Goal: Task Accomplishment & Management: Use online tool/utility

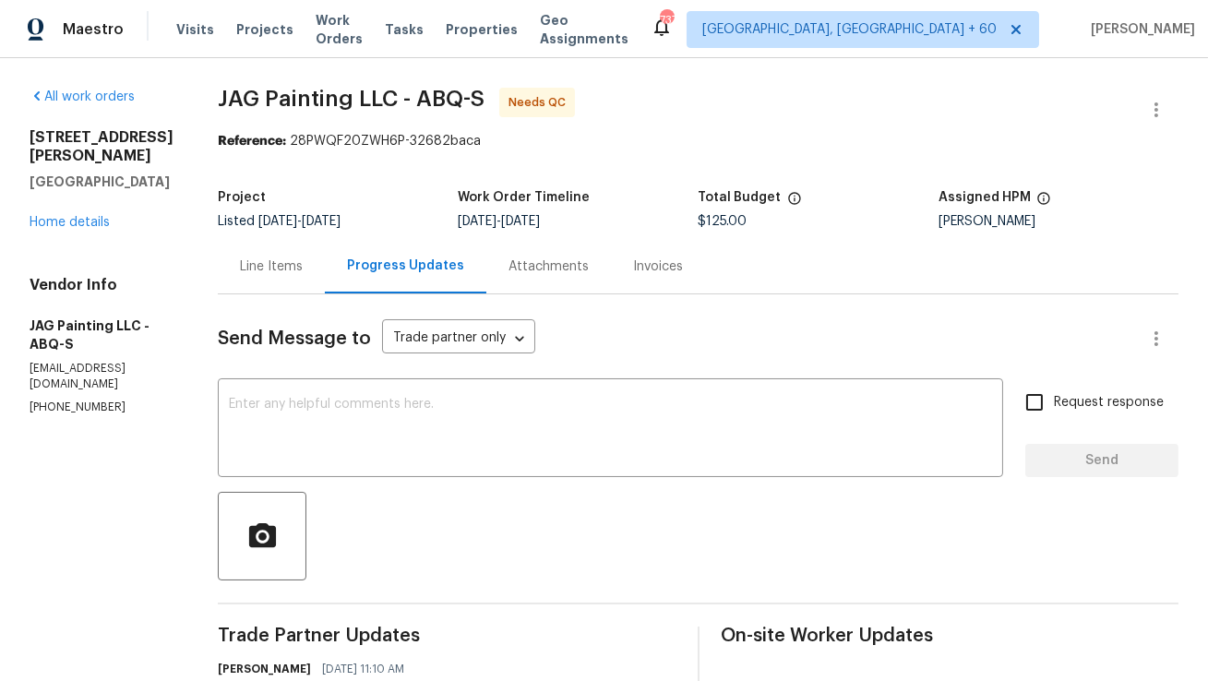
click at [280, 255] on div "Line Items" at bounding box center [271, 266] width 107 height 54
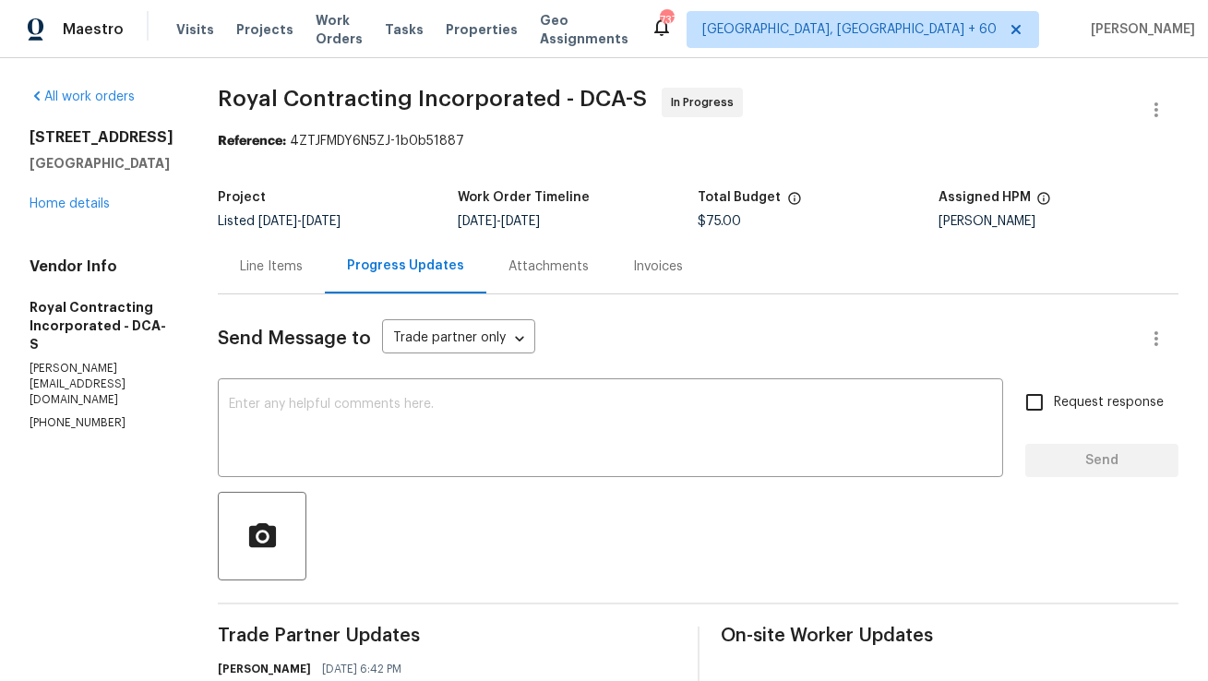
click at [89, 415] on p "(571) 224-5089" at bounding box center [102, 423] width 144 height 16
copy p "(571) 224-5089"
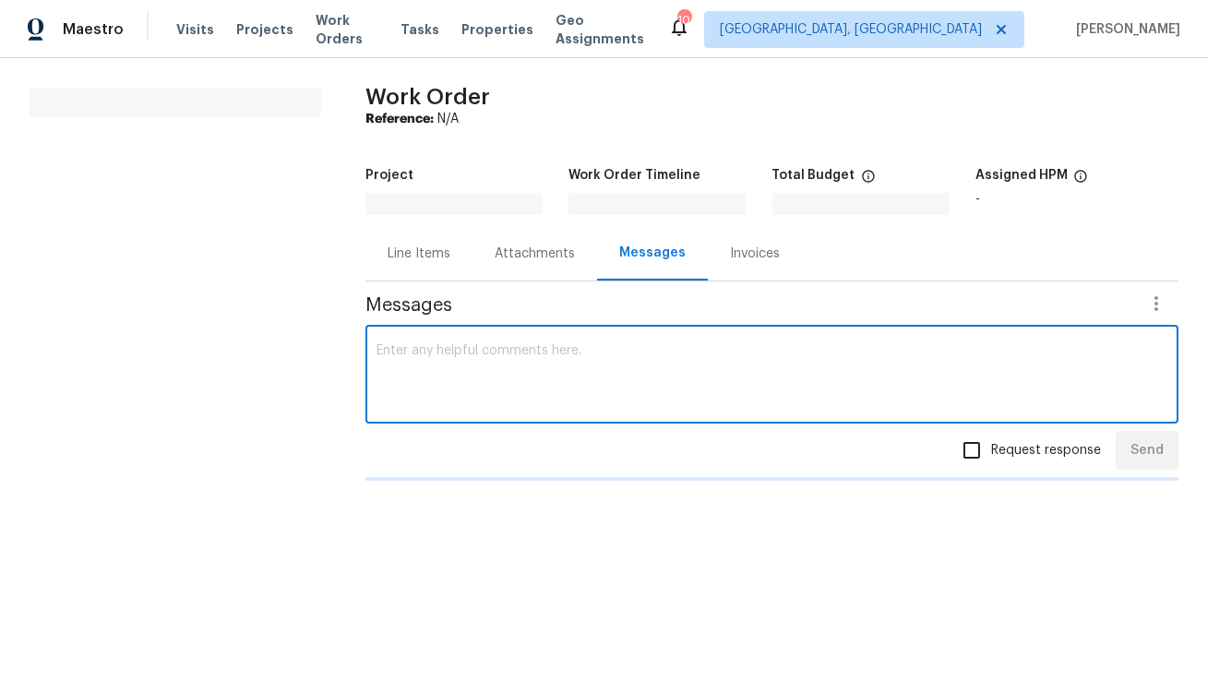
click at [469, 385] on textarea at bounding box center [772, 376] width 791 height 65
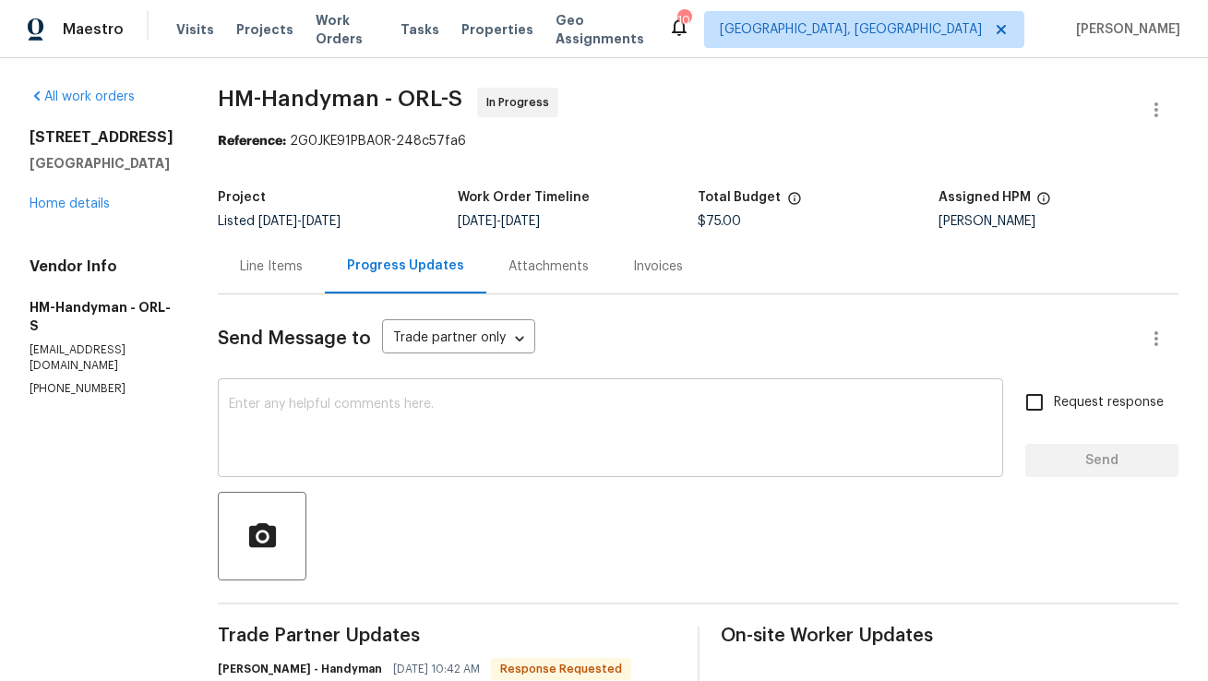
click at [453, 390] on div "x ​" at bounding box center [611, 430] width 786 height 94
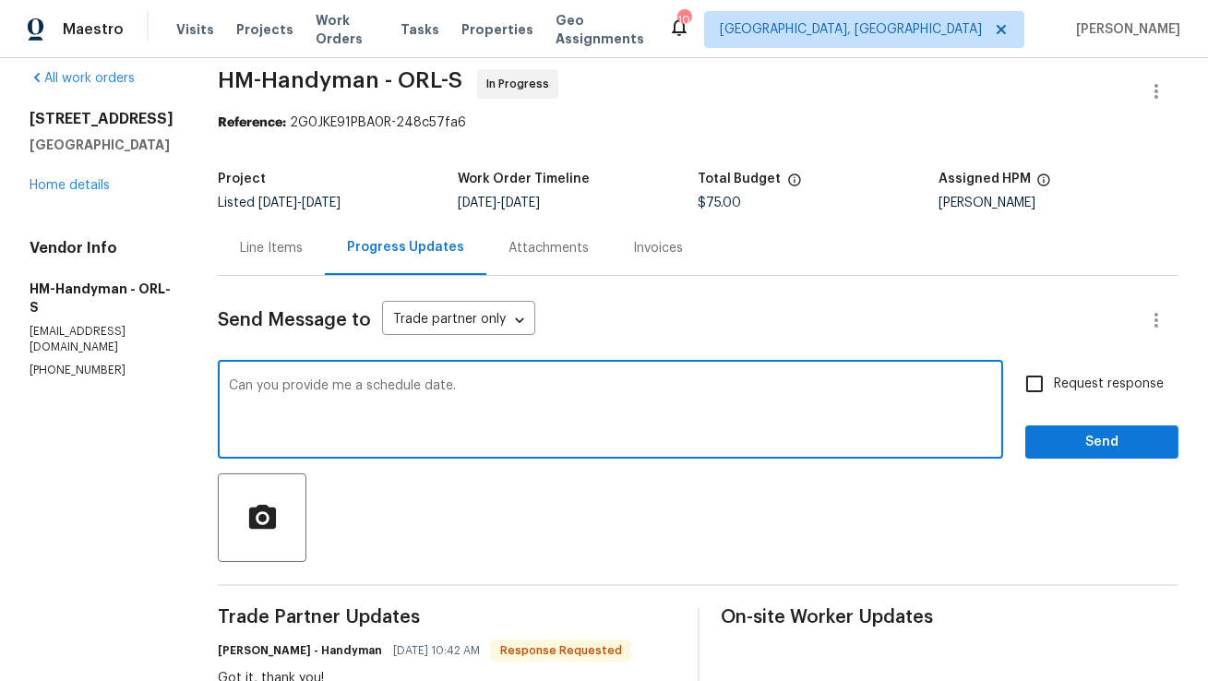
scroll to position [34, 0]
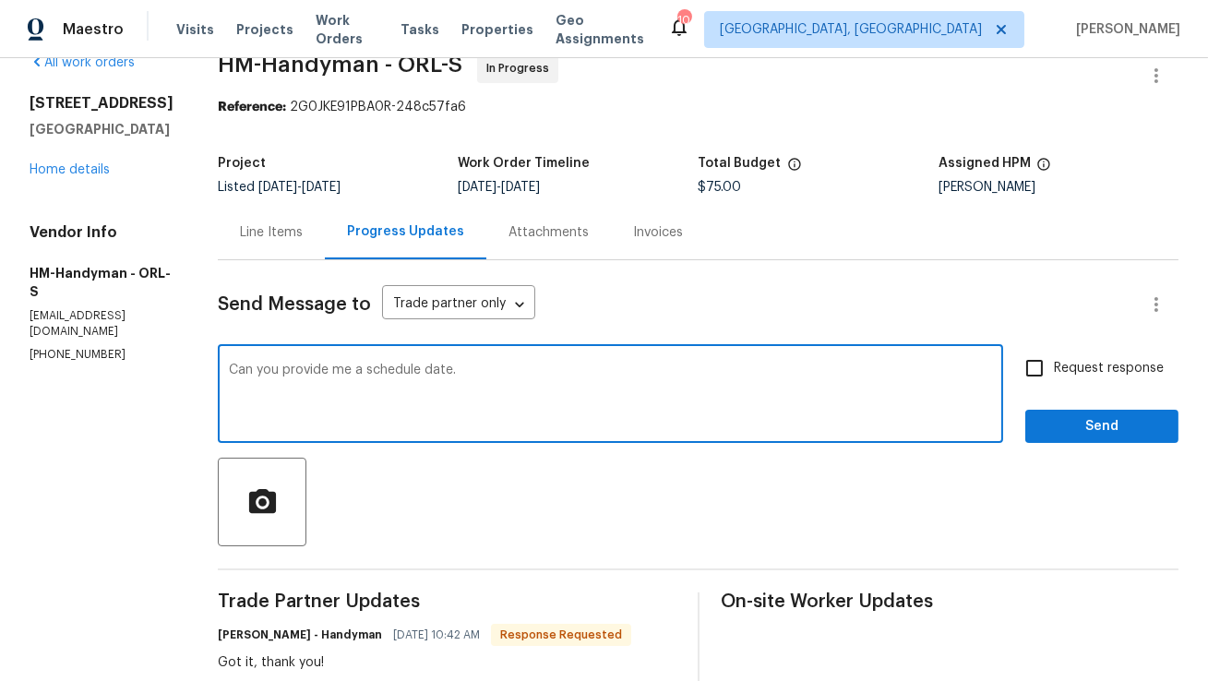
type textarea "Can you provide me a schedule date."
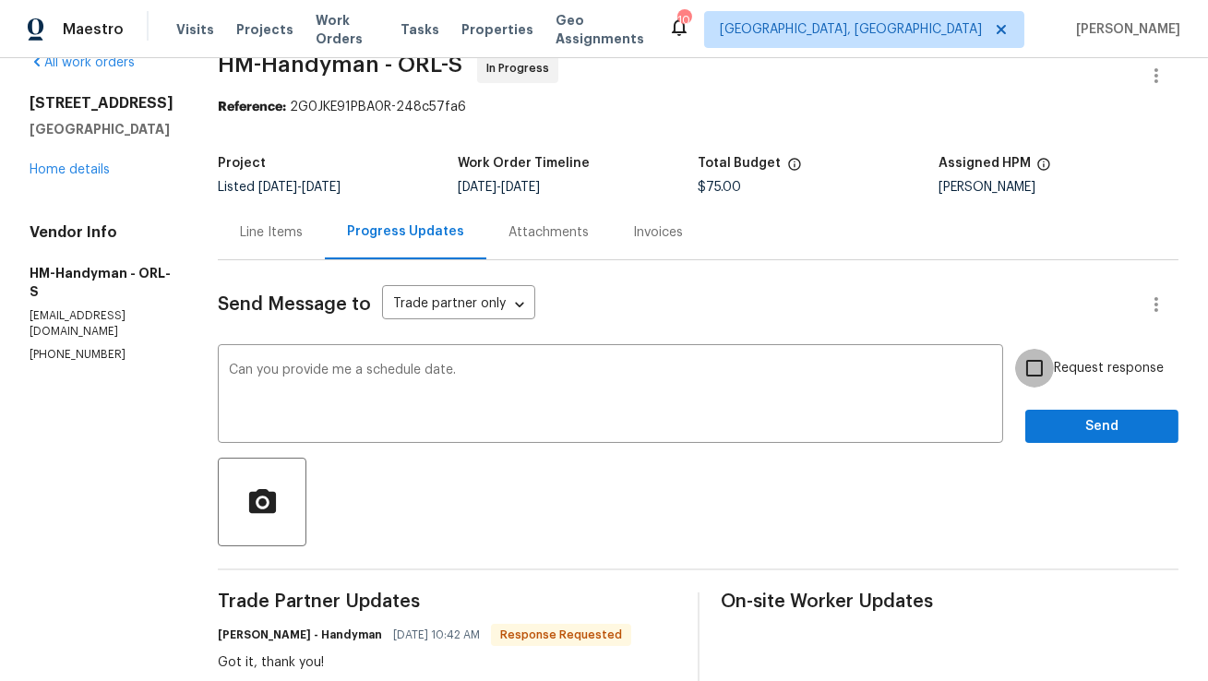
click at [1039, 372] on input "Request response" at bounding box center [1034, 368] width 39 height 39
checkbox input "true"
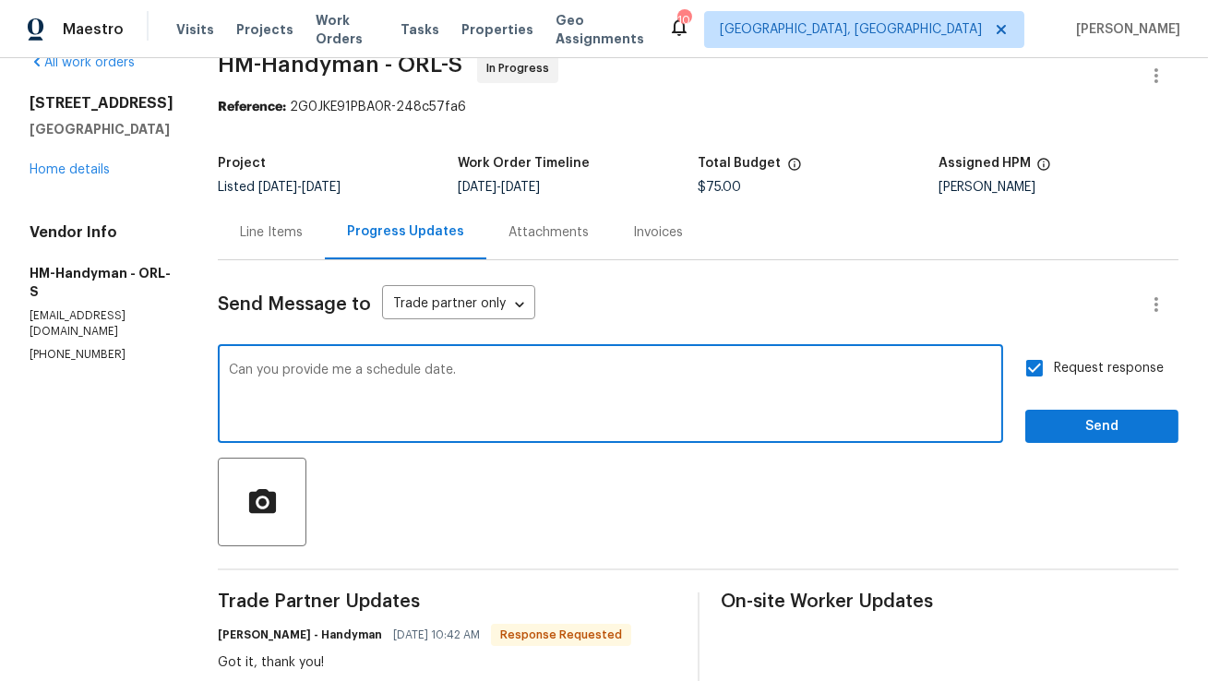
drag, startPoint x: 302, startPoint y: 370, endPoint x: 469, endPoint y: 368, distance: 167.1
click at [469, 368] on textarea "Can you provide me a schedule date." at bounding box center [610, 396] width 763 height 65
click at [1136, 423] on span "Send" at bounding box center [1102, 426] width 124 height 23
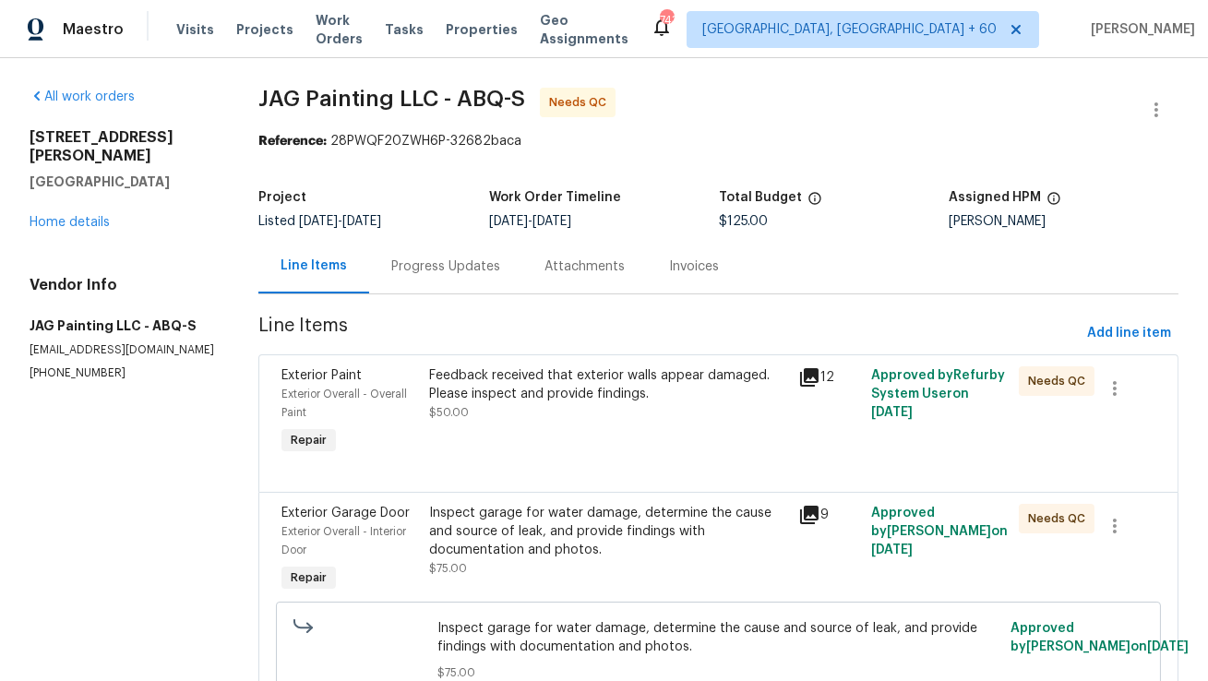
click at [474, 272] on div "Progress Updates" at bounding box center [445, 267] width 109 height 18
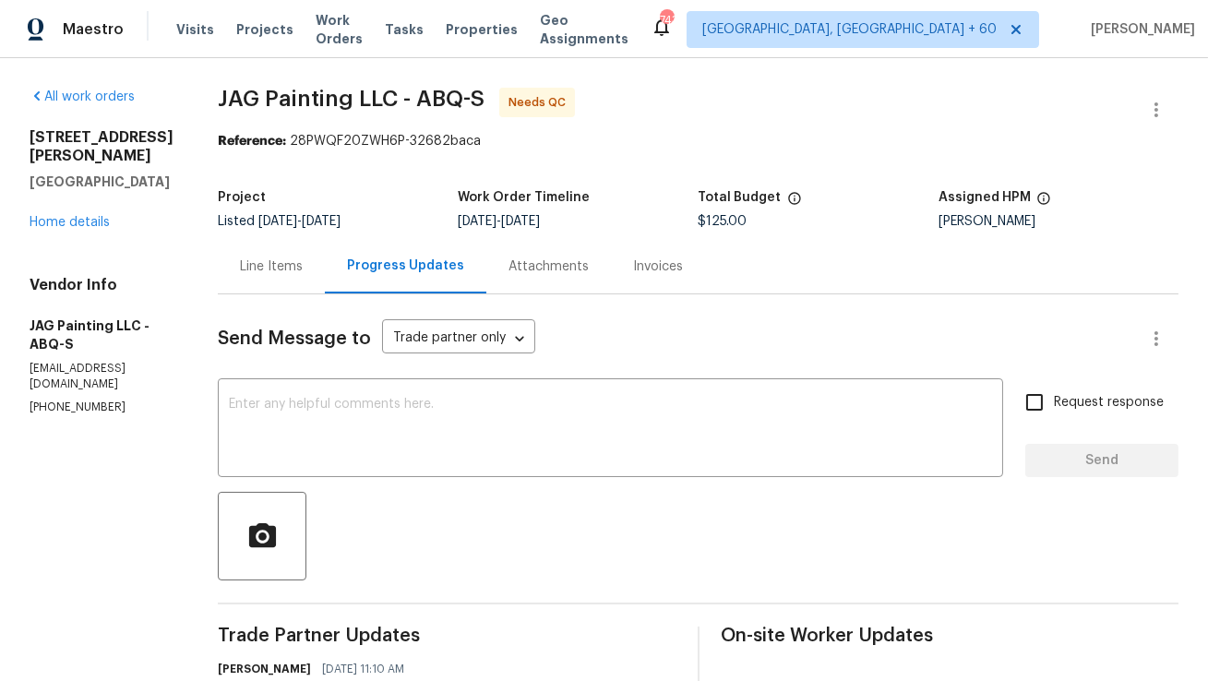
click at [238, 262] on div "Line Items" at bounding box center [271, 266] width 107 height 54
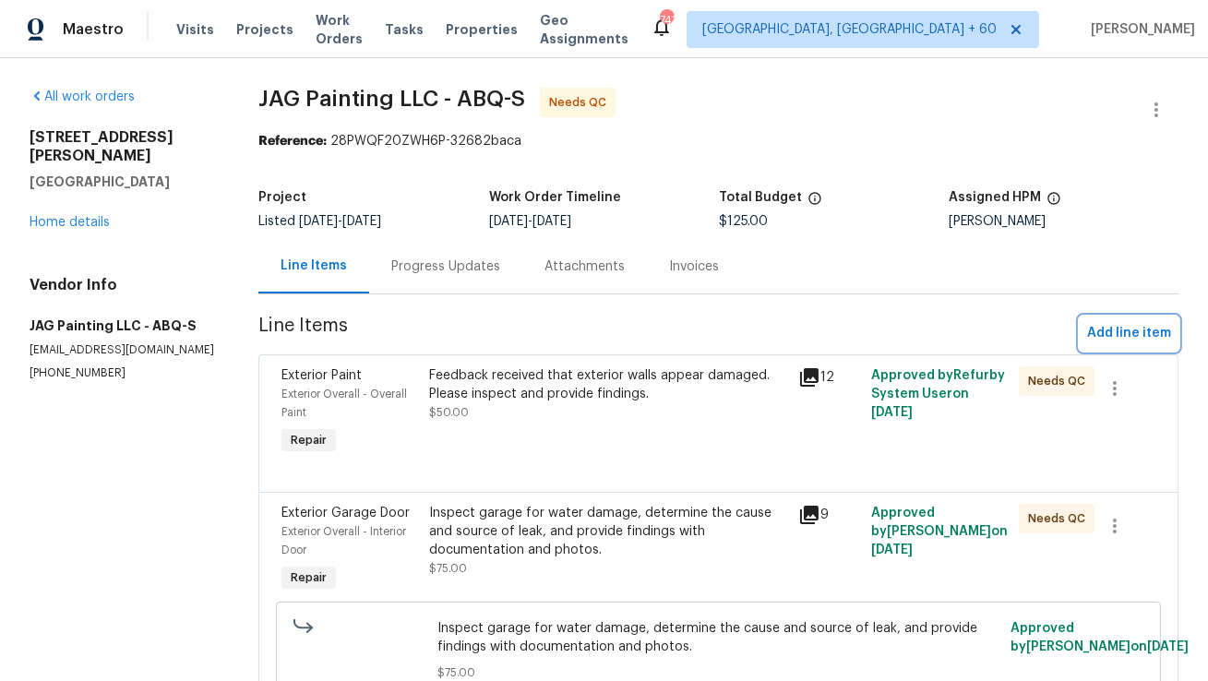
click at [1168, 335] on span "Add line item" at bounding box center [1129, 333] width 84 height 23
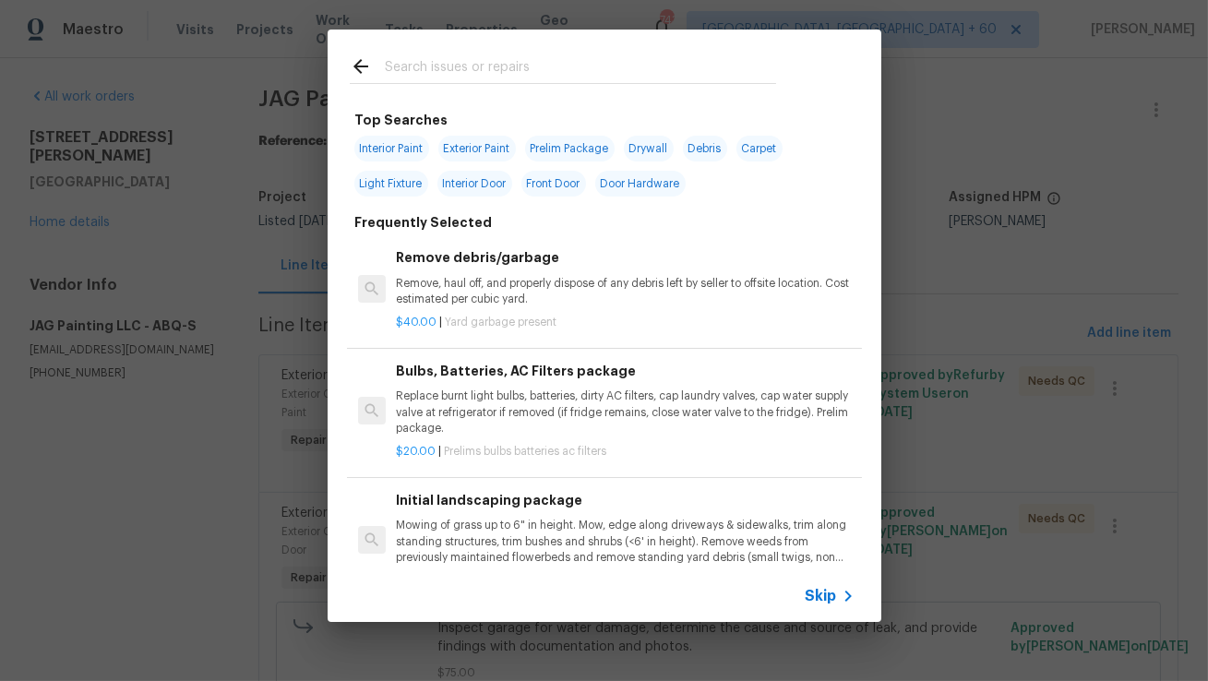
click at [582, 77] on input "text" at bounding box center [580, 69] width 391 height 28
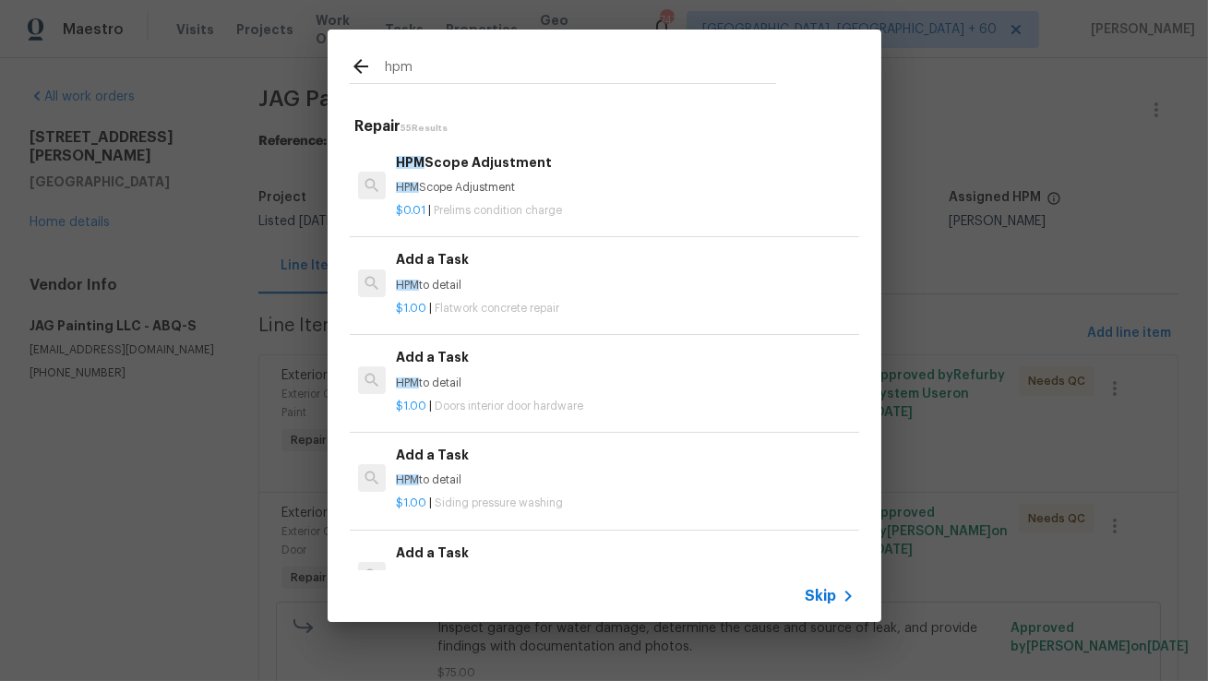
type input "hpm"
click at [515, 281] on p "HPM to detail" at bounding box center [625, 286] width 458 height 16
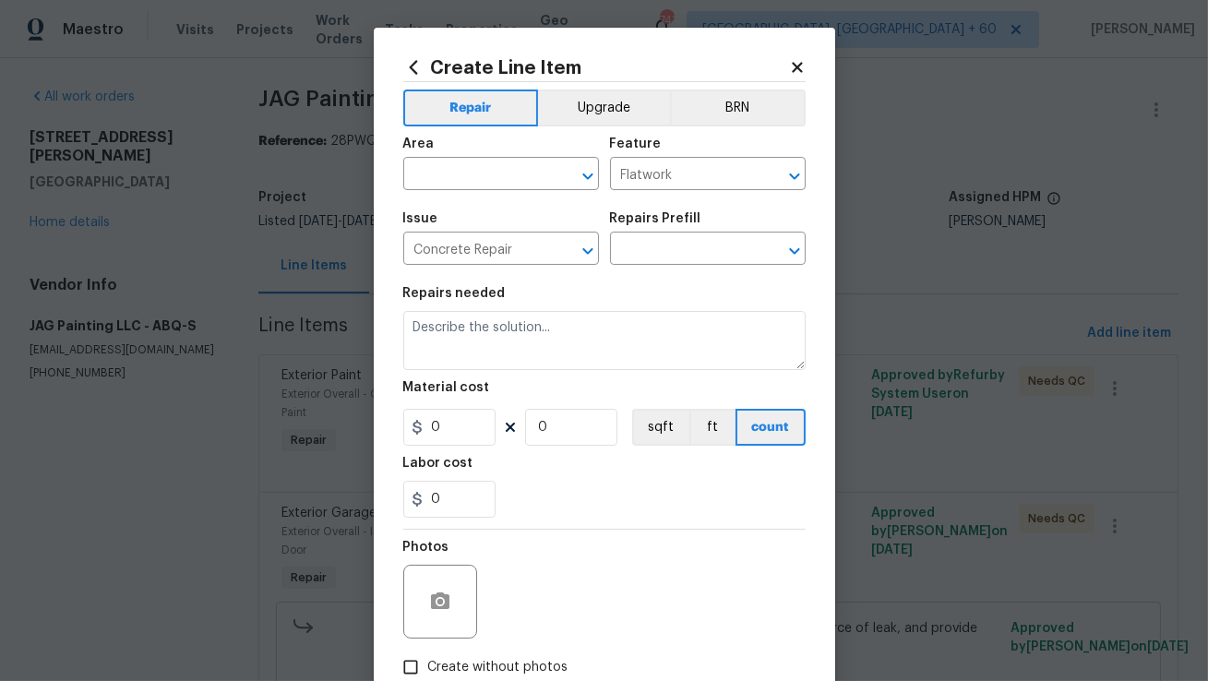
type input "Add a Task $1.00"
type textarea "HPM to detail"
type input "1"
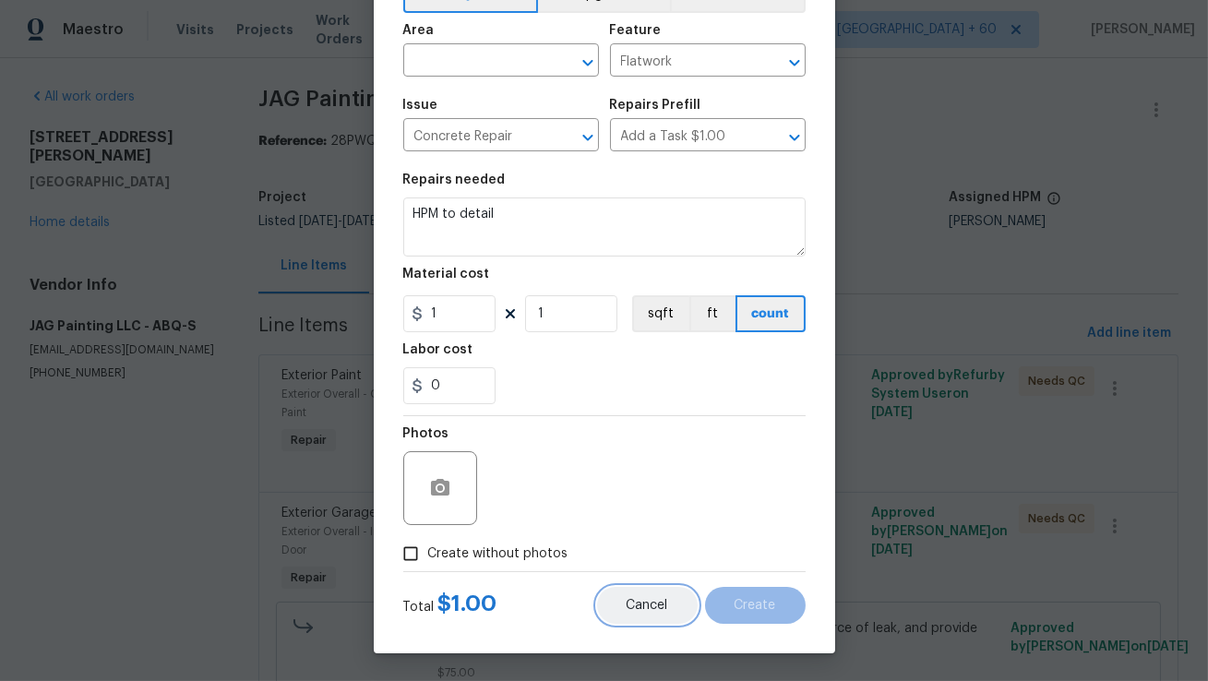
click at [629, 609] on span "Cancel" at bounding box center [648, 606] width 42 height 14
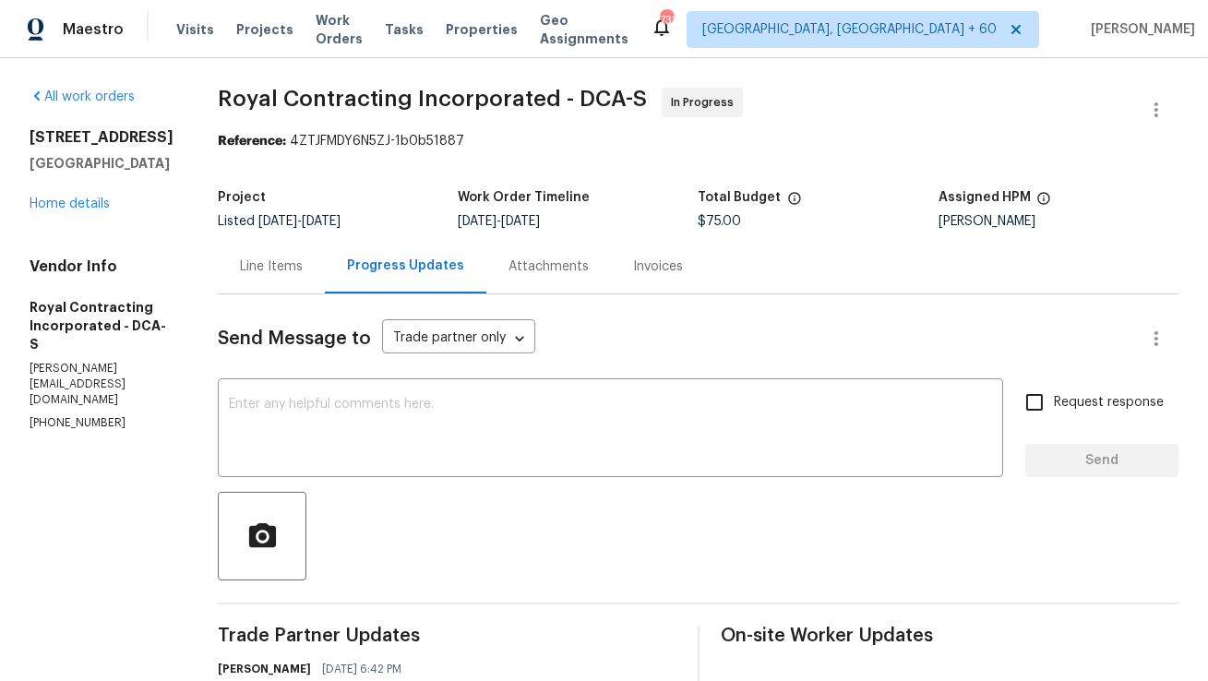
scroll to position [192, 0]
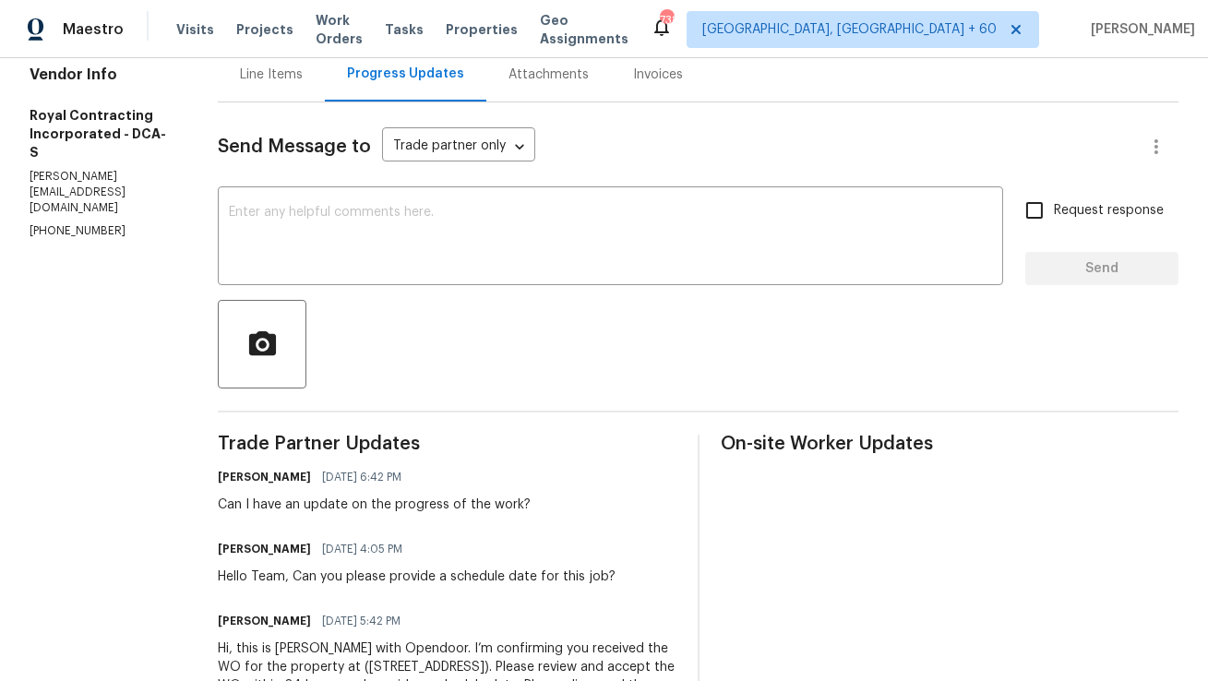
click at [77, 223] on p "[PHONE_NUMBER]" at bounding box center [102, 231] width 144 height 16
click at [77, 223] on p "(571) 224-5089" at bounding box center [102, 231] width 144 height 16
copy p "(571) 224-5089"
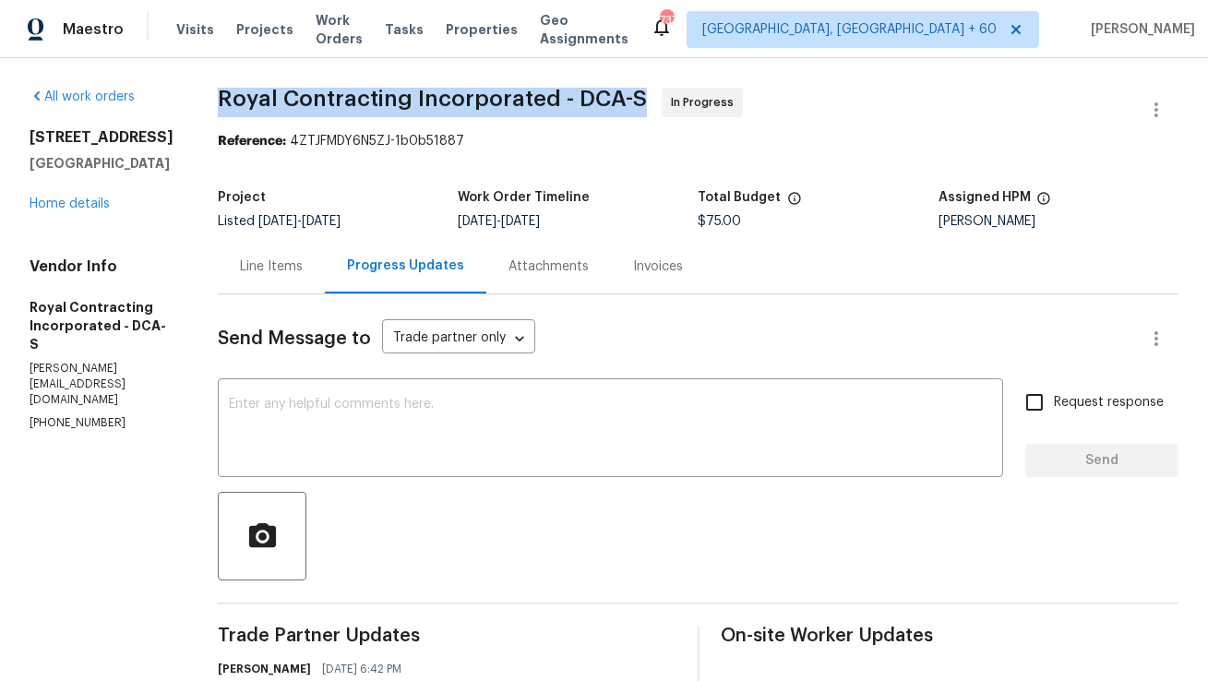
drag, startPoint x: 241, startPoint y: 100, endPoint x: 564, endPoint y: 85, distance: 323.4
click at [564, 85] on div "All work orders 10388 Hampshire Green Ave Fairfax, VA 22032 Home details Vendor…" at bounding box center [604, 526] width 1208 height 936
copy span "Royal Contracting Incorporated"
drag, startPoint x: 571, startPoint y: 98, endPoint x: 239, endPoint y: 105, distance: 332.4
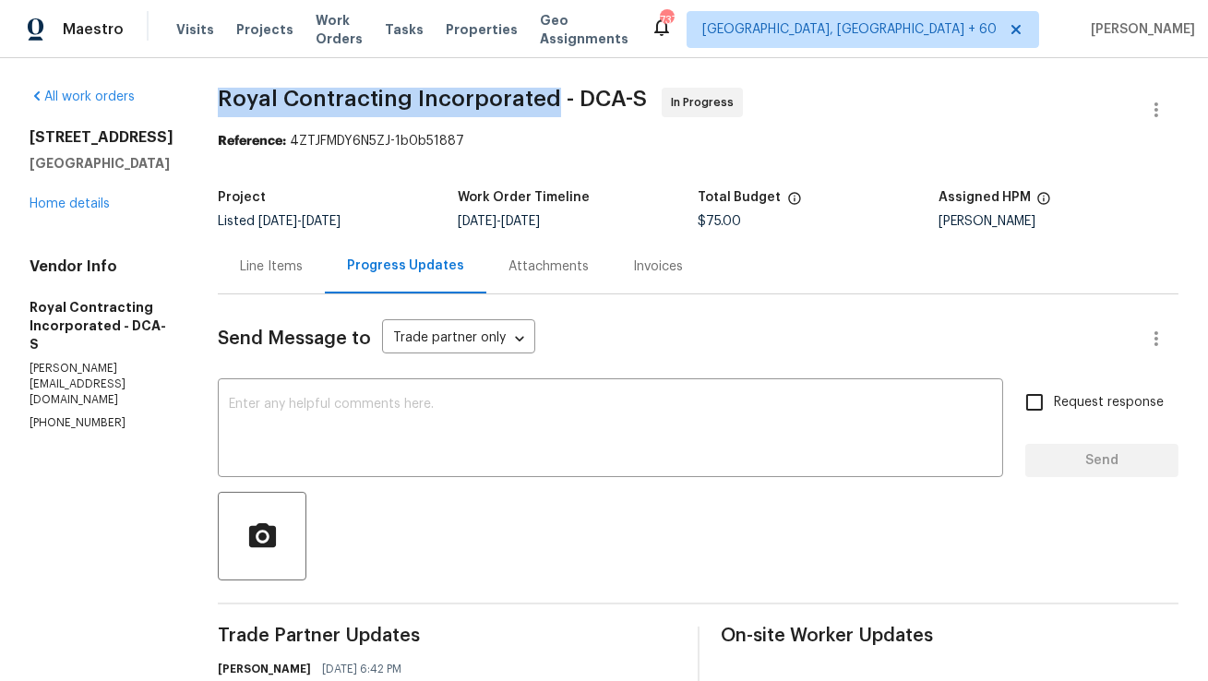
click at [238, 105] on span "Royal Contracting Incorporated - DCA-S" at bounding box center [432, 99] width 429 height 22
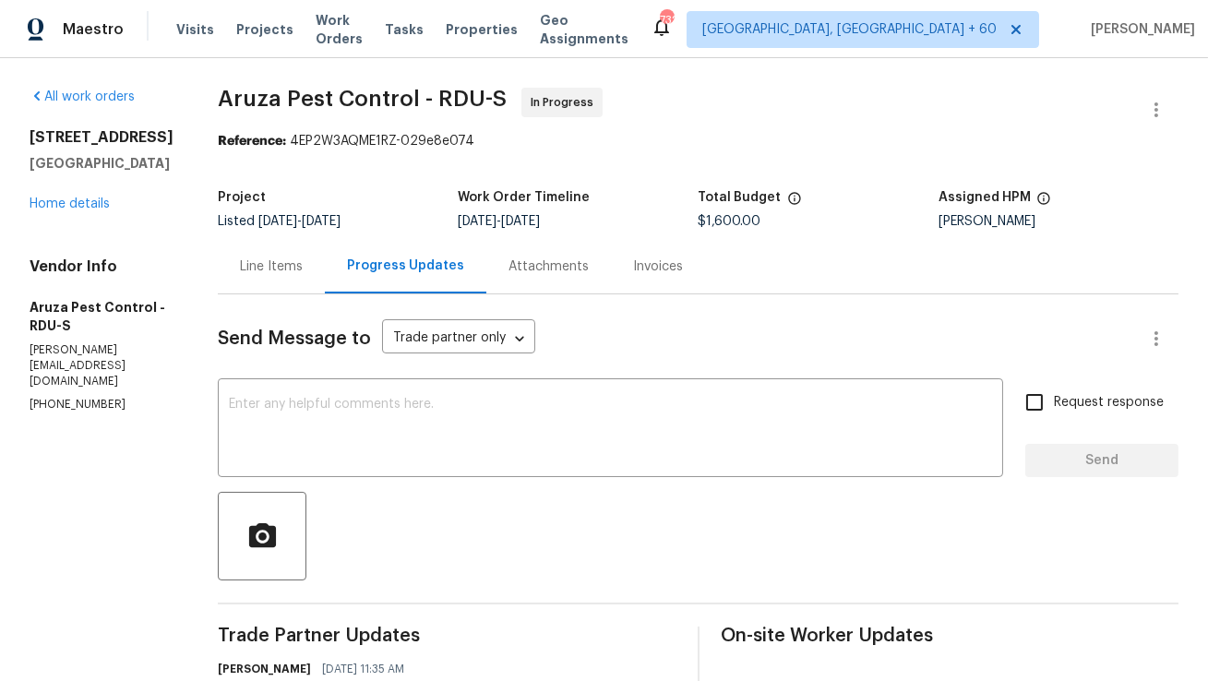
click at [307, 271] on div "Line Items" at bounding box center [271, 266] width 107 height 54
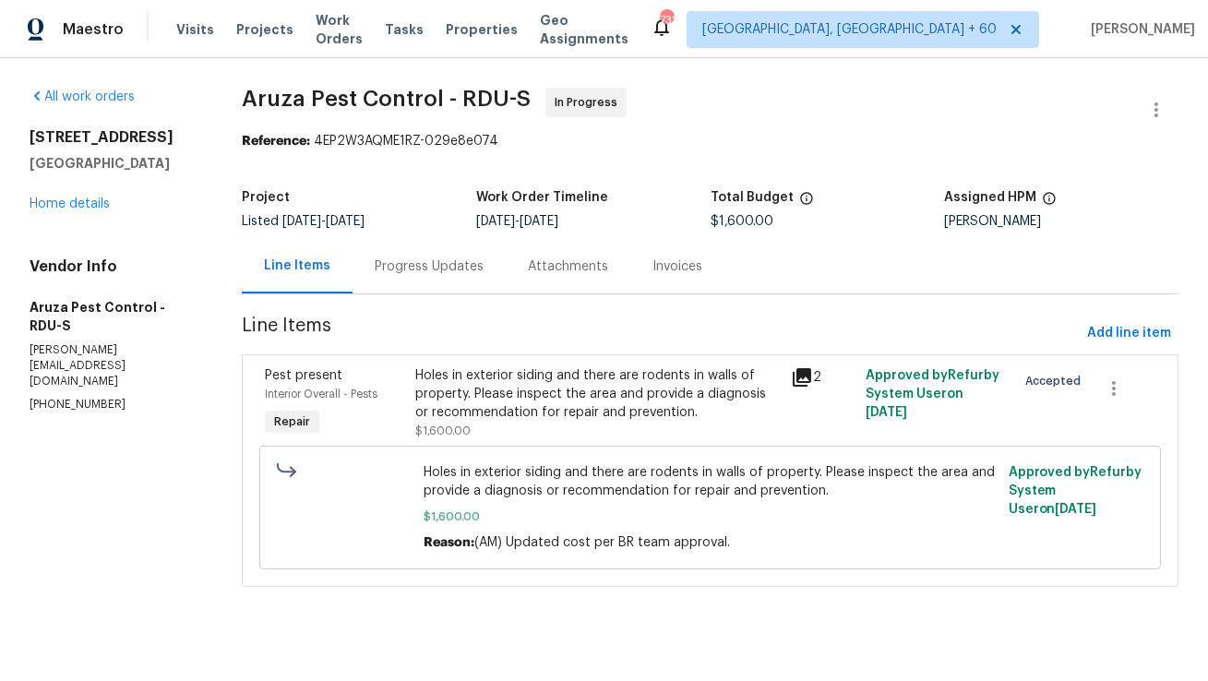
click at [757, 223] on span "$1,600.00" at bounding box center [742, 221] width 63 height 13
click at [530, 410] on div "Holes in exterior siding and there are rodents in walls of property. Please ins…" at bounding box center [597, 393] width 365 height 55
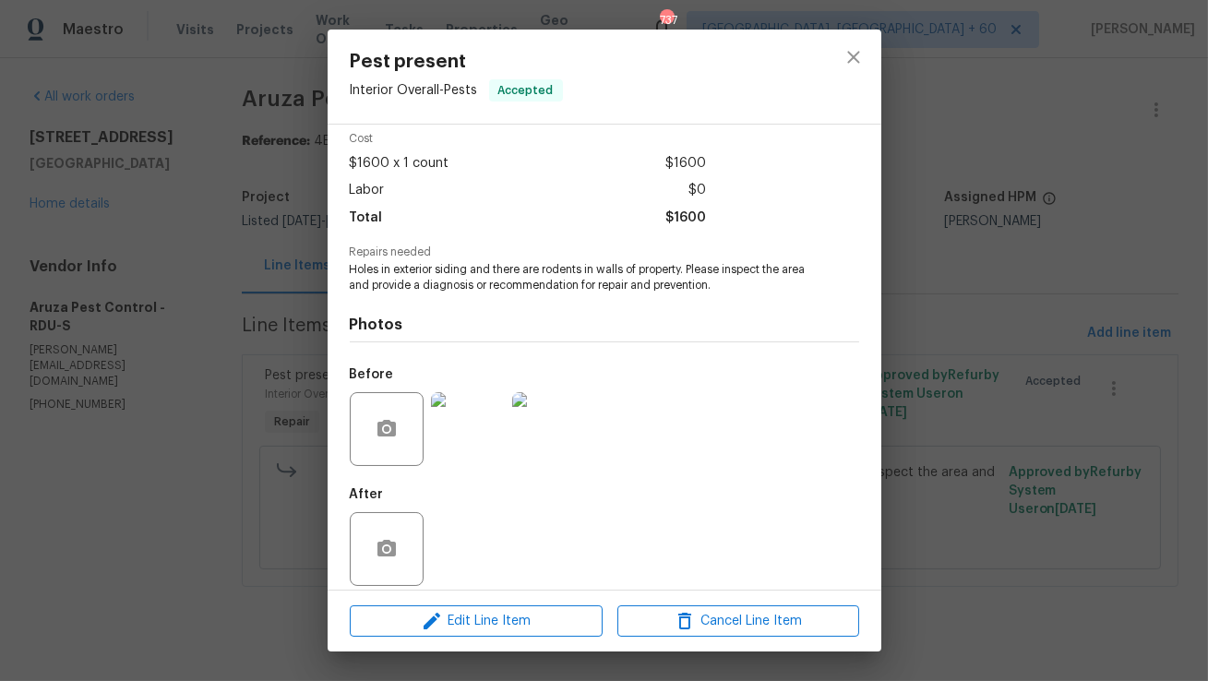
scroll to position [92, 0]
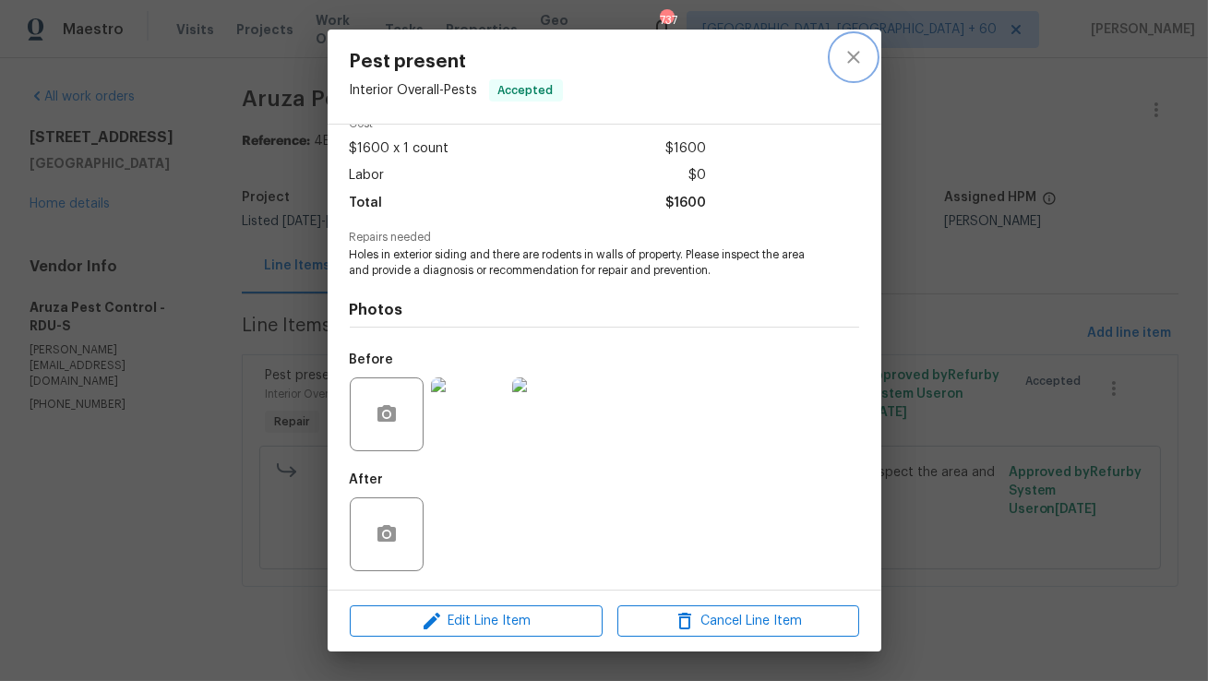
click at [863, 45] on button "close" at bounding box center [854, 57] width 44 height 44
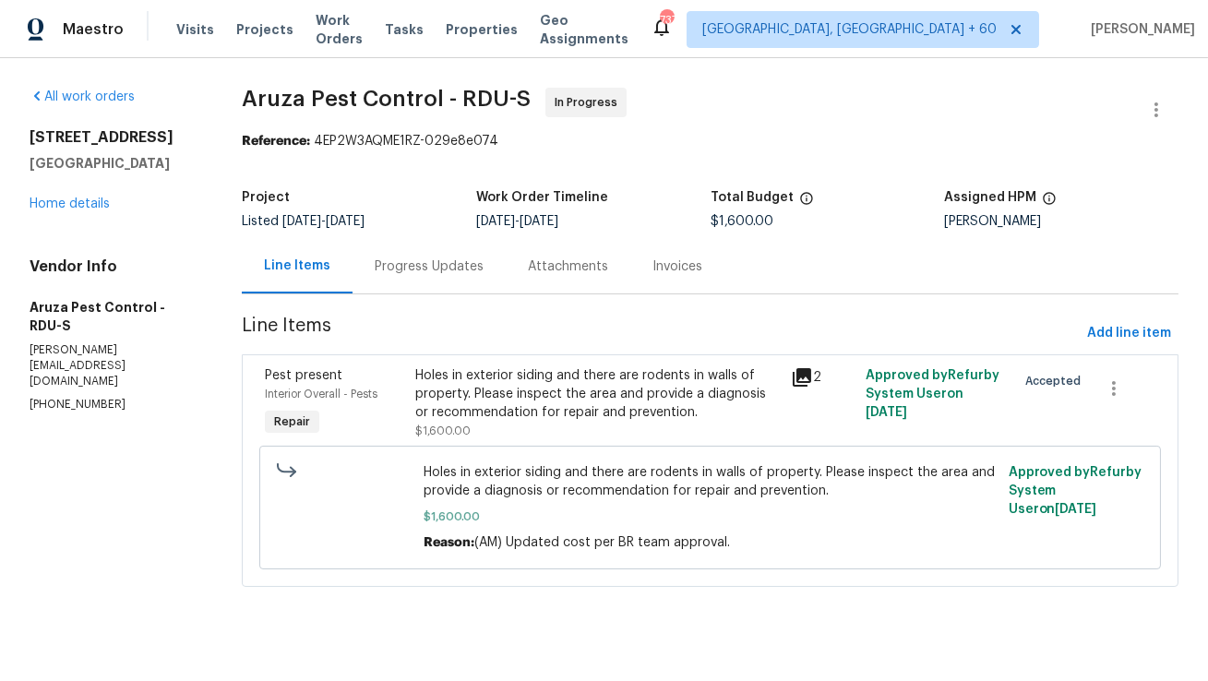
click at [464, 255] on div "Progress Updates" at bounding box center [429, 266] width 153 height 54
